Goal: Task Accomplishment & Management: Use online tool/utility

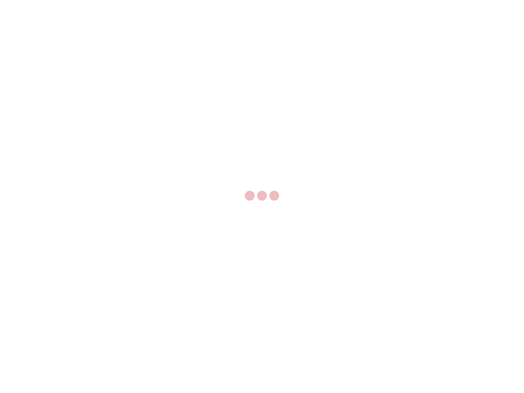
select select "US"
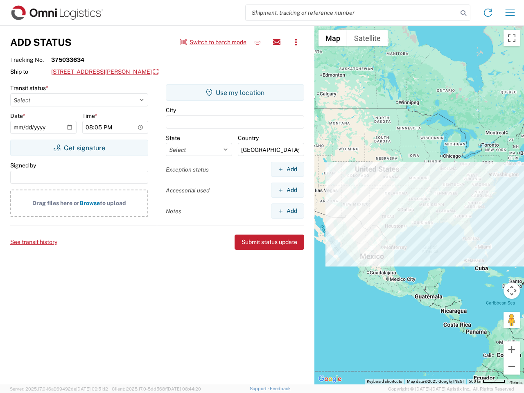
click at [352, 13] on input "search" at bounding box center [352, 13] width 212 height 16
click at [463, 13] on icon at bounding box center [463, 12] width 11 height 11
click at [488, 13] on icon at bounding box center [487, 12] width 13 height 13
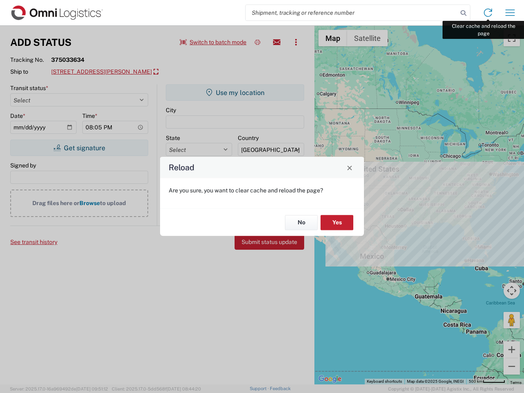
click at [510, 13] on div "Reload Are you sure, you want to clear cache and reload the page? No Yes" at bounding box center [262, 196] width 524 height 393
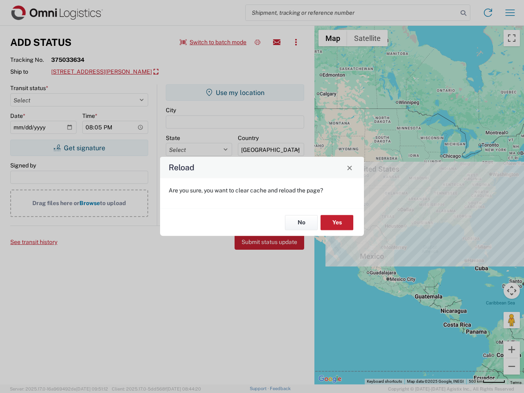
click at [213, 42] on div "Reload Are you sure, you want to clear cache and reload the page? No Yes" at bounding box center [262, 196] width 524 height 393
click at [257, 42] on div "Reload Are you sure, you want to clear cache and reload the page? No Yes" at bounding box center [262, 196] width 524 height 393
click at [277, 42] on div "Reload Are you sure, you want to clear cache and reload the page? No Yes" at bounding box center [262, 196] width 524 height 393
click at [296, 42] on div "Reload Are you sure, you want to clear cache and reload the page? No Yes" at bounding box center [262, 196] width 524 height 393
click at [115, 72] on div "Reload Are you sure, you want to clear cache and reload the page? No Yes" at bounding box center [262, 196] width 524 height 393
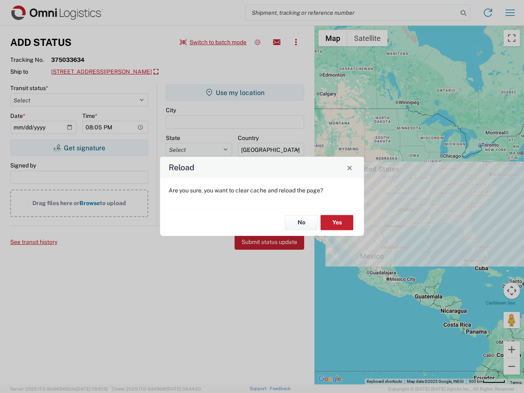
click at [79, 148] on div "Reload Are you sure, you want to clear cache and reload the page? No Yes" at bounding box center [262, 196] width 524 height 393
